Goal: Transaction & Acquisition: Subscribe to service/newsletter

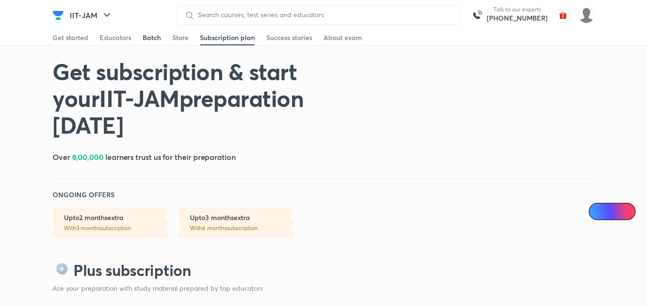
click at [155, 34] on div "Batch" at bounding box center [152, 38] width 18 height 10
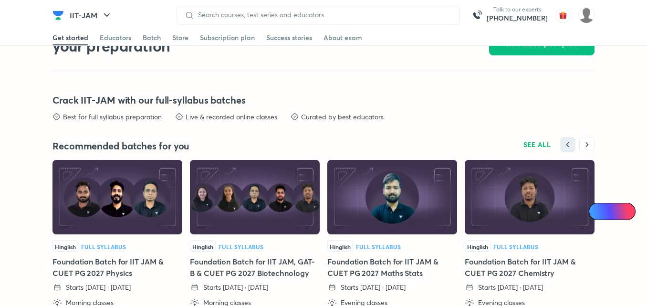
scroll to position [1955, 0]
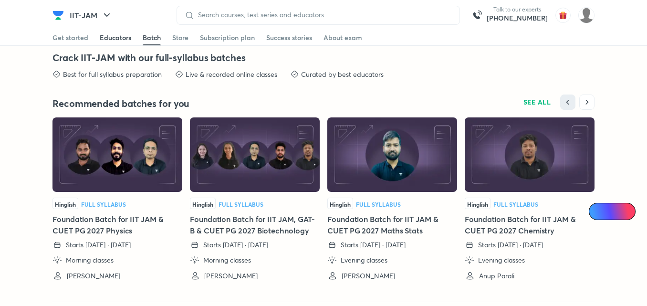
click at [120, 38] on div "Educators" at bounding box center [116, 38] width 32 height 10
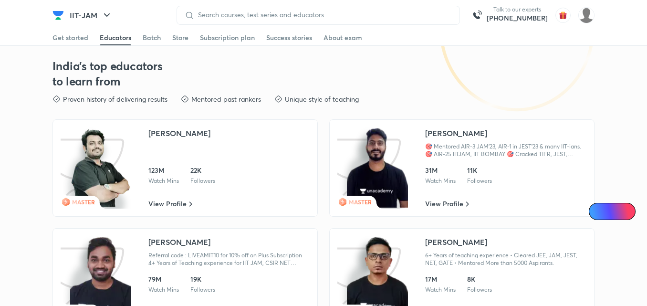
scroll to position [1391, 0]
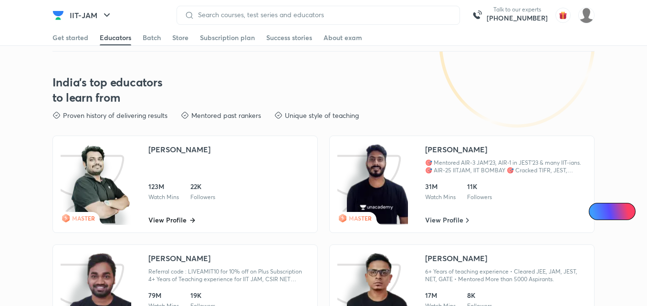
click at [183, 215] on span "View Profile" at bounding box center [167, 220] width 38 height 10
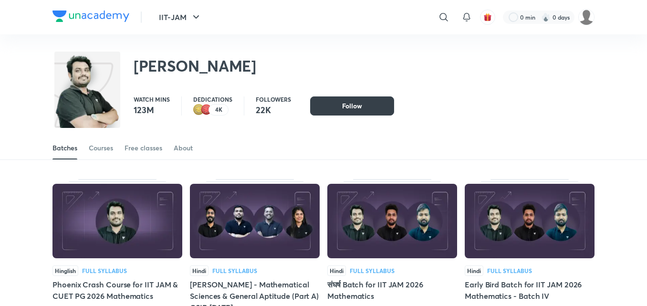
click at [335, 110] on button "Follow" at bounding box center [352, 105] width 84 height 19
click at [120, 225] on img at bounding box center [118, 221] width 130 height 74
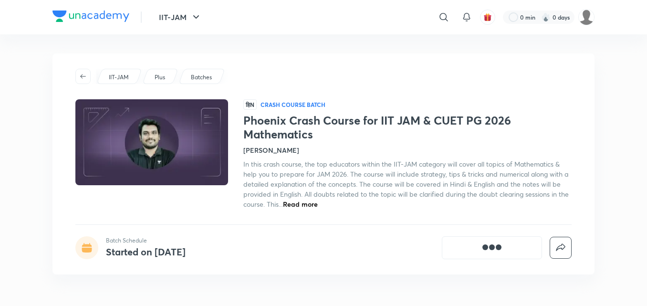
click at [120, 225] on div "IIT-JAM Plus Batches हिN Crash course Batch Phoenix Crash Course for IIT JAM & …" at bounding box center [324, 163] width 542 height 221
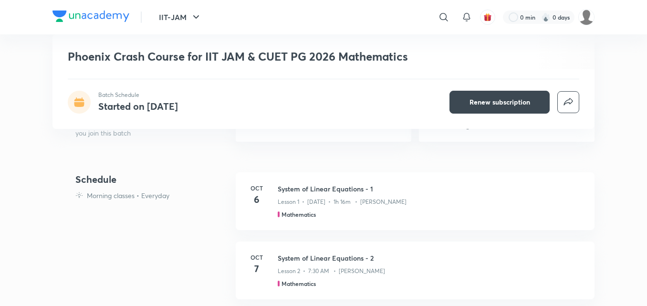
scroll to position [378, 0]
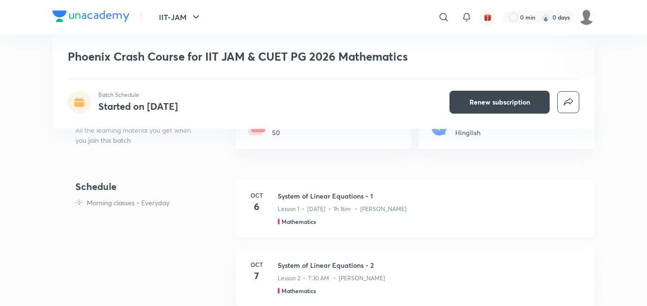
click at [274, 200] on div "Oct 6 System of Linear Equations - 1 Lesson 1 • Oct 6 • 1h 16m • Sagar Surya Ma…" at bounding box center [415, 208] width 359 height 58
click at [305, 200] on h3 "System of Linear Equations - 1" at bounding box center [431, 196] width 306 height 10
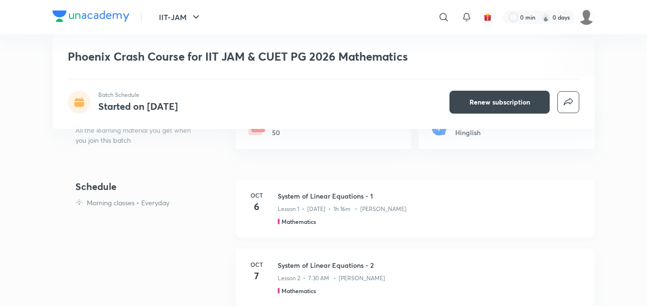
click at [279, 222] on div at bounding box center [279, 222] width 2 height 6
click at [290, 222] on h5 "Mathematics" at bounding box center [299, 221] width 34 height 9
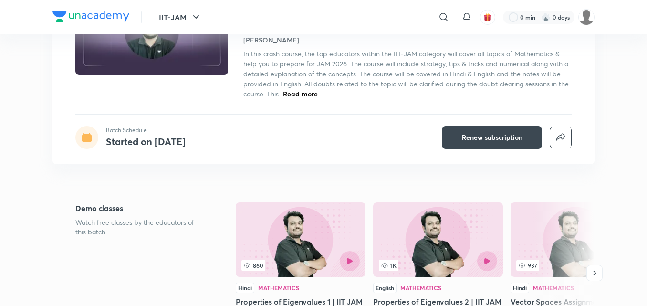
click at [291, 93] on span "Read more" at bounding box center [300, 93] width 35 height 9
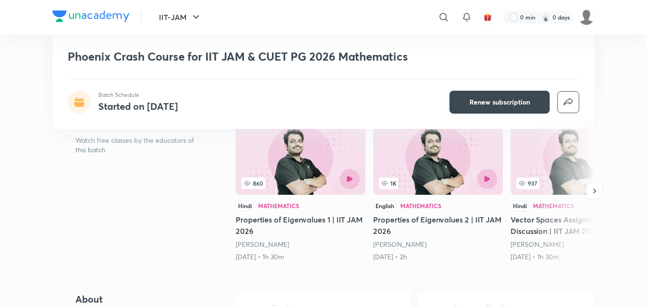
scroll to position [200, 0]
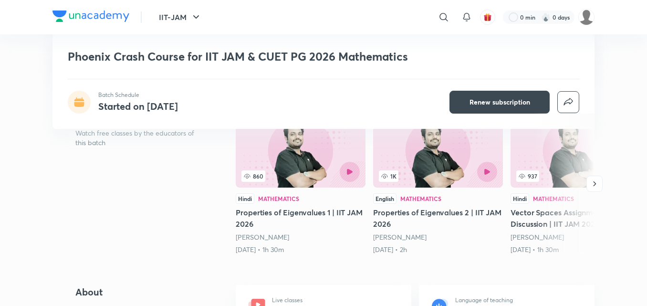
click at [427, 166] on div "1K" at bounding box center [438, 172] width 118 height 20
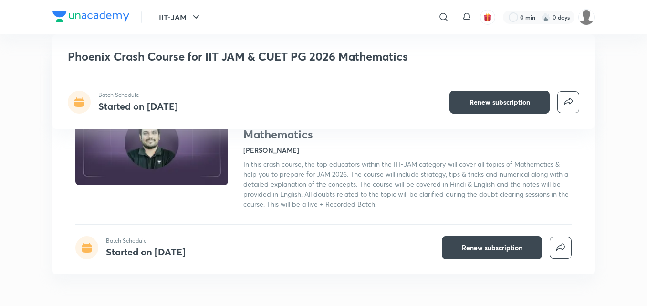
click at [391, 213] on div "IIT-JAM Plus Batches हिN Crash course Batch Phoenix Crash Course for IIT JAM & …" at bounding box center [324, 163] width 542 height 221
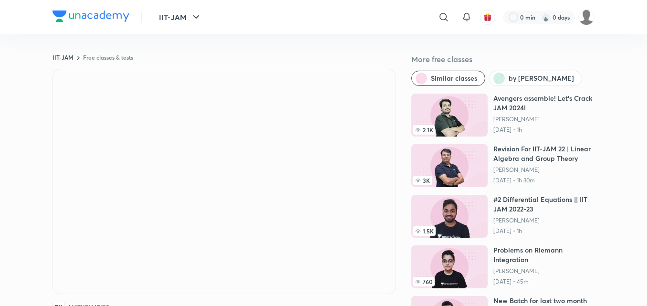
drag, startPoint x: 557, startPoint y: 148, endPoint x: 499, endPoint y: 138, distance: 58.5
click at [557, 148] on h6 "Revision For IIT-JAM 22 | Linear Algebra and Group Theory" at bounding box center [544, 153] width 101 height 19
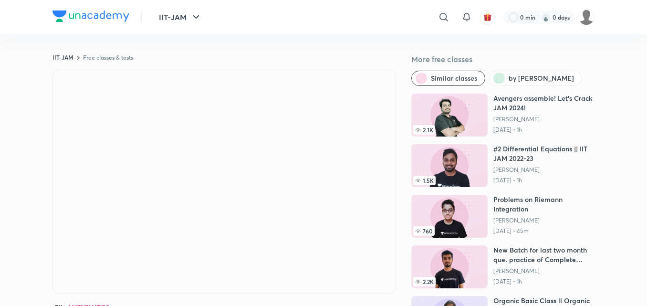
click at [479, 102] on img at bounding box center [449, 115] width 76 height 43
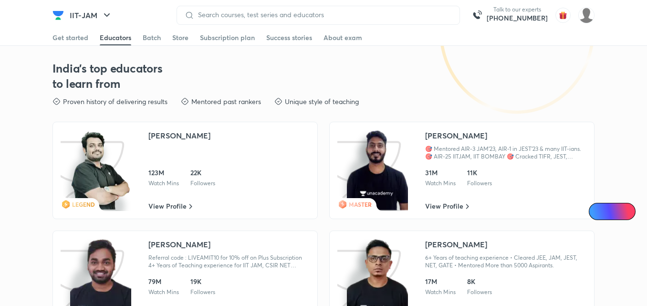
scroll to position [1384, 0]
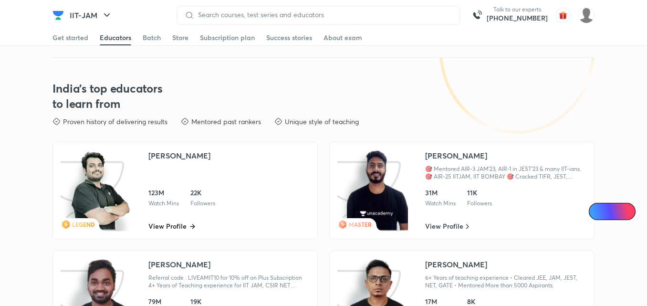
click at [184, 221] on span "View Profile" at bounding box center [167, 226] width 38 height 10
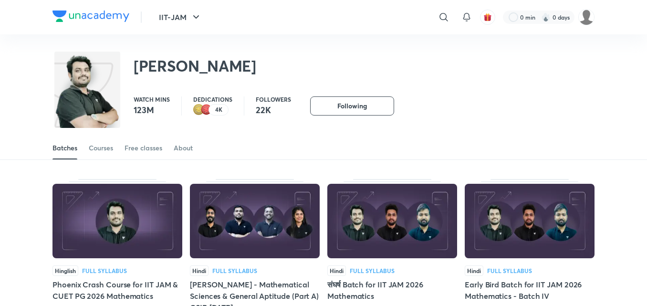
click at [145, 257] on img at bounding box center [118, 221] width 130 height 74
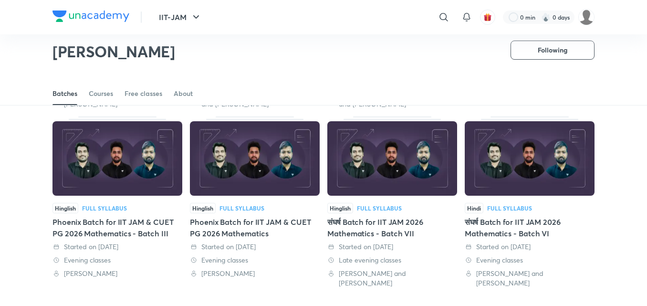
scroll to position [428, 0]
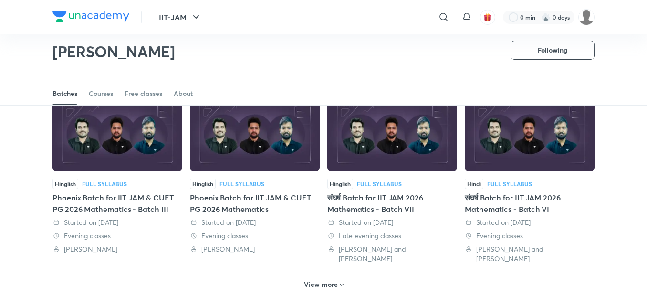
click at [95, 155] on img at bounding box center [118, 134] width 130 height 74
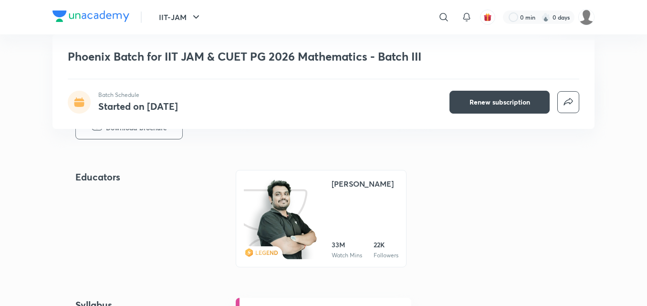
scroll to position [402, 0]
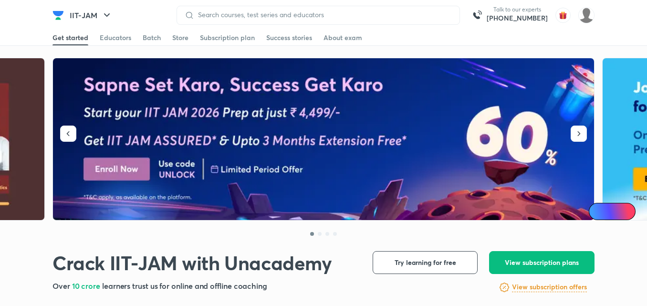
click at [231, 103] on img at bounding box center [324, 139] width 542 height 162
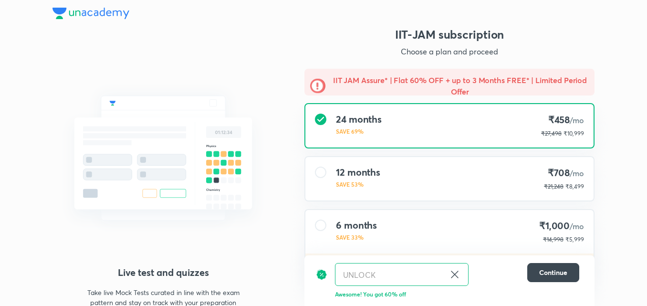
click at [458, 272] on icon at bounding box center [454, 274] width 11 height 11
